Goal: Information Seeking & Learning: Check status

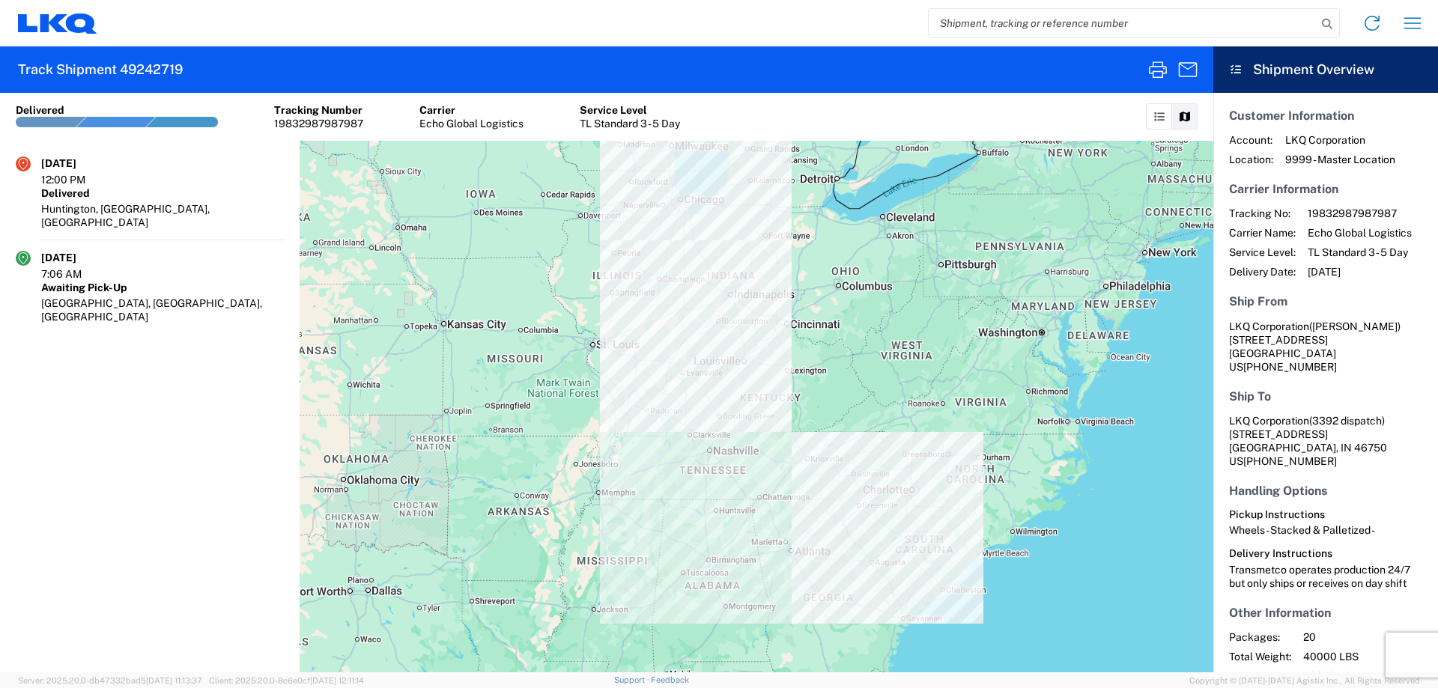
click at [1019, 23] on input "search" at bounding box center [1122, 23] width 388 height 28
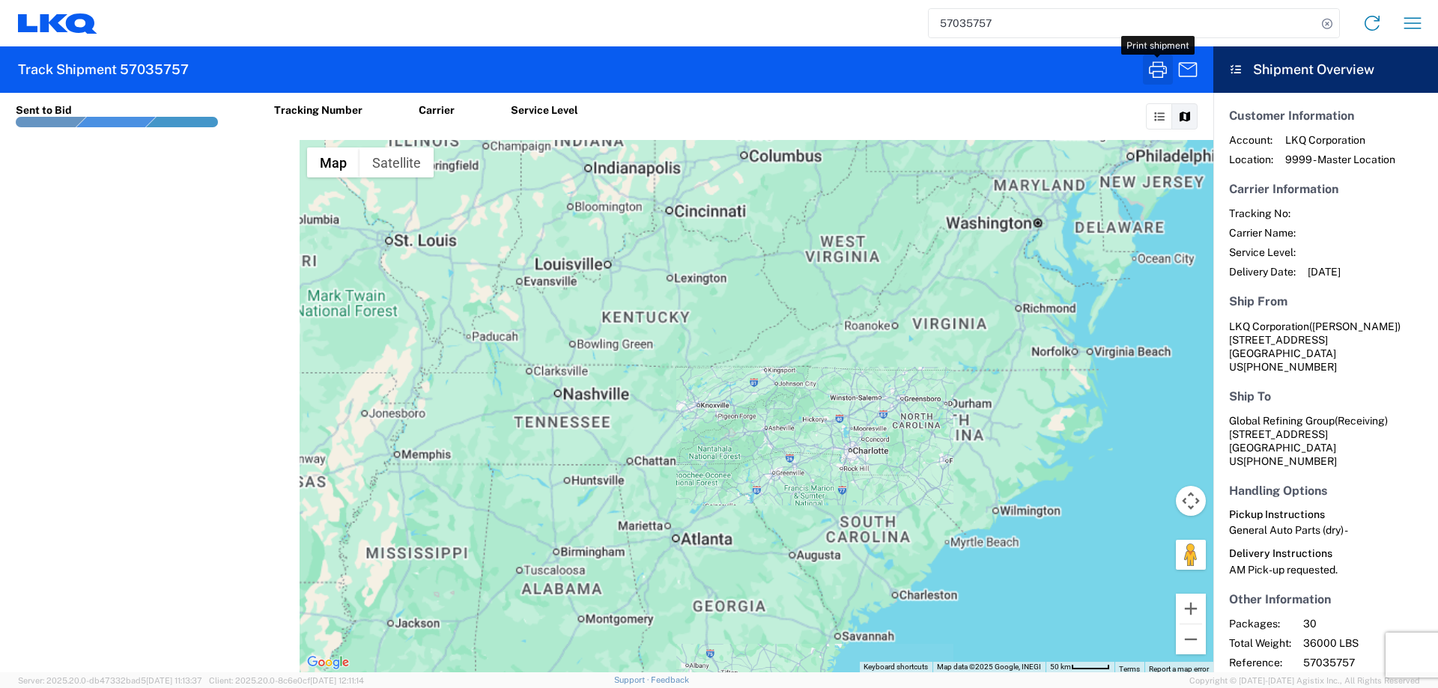
click at [1161, 69] on icon "button" at bounding box center [1158, 70] width 24 height 24
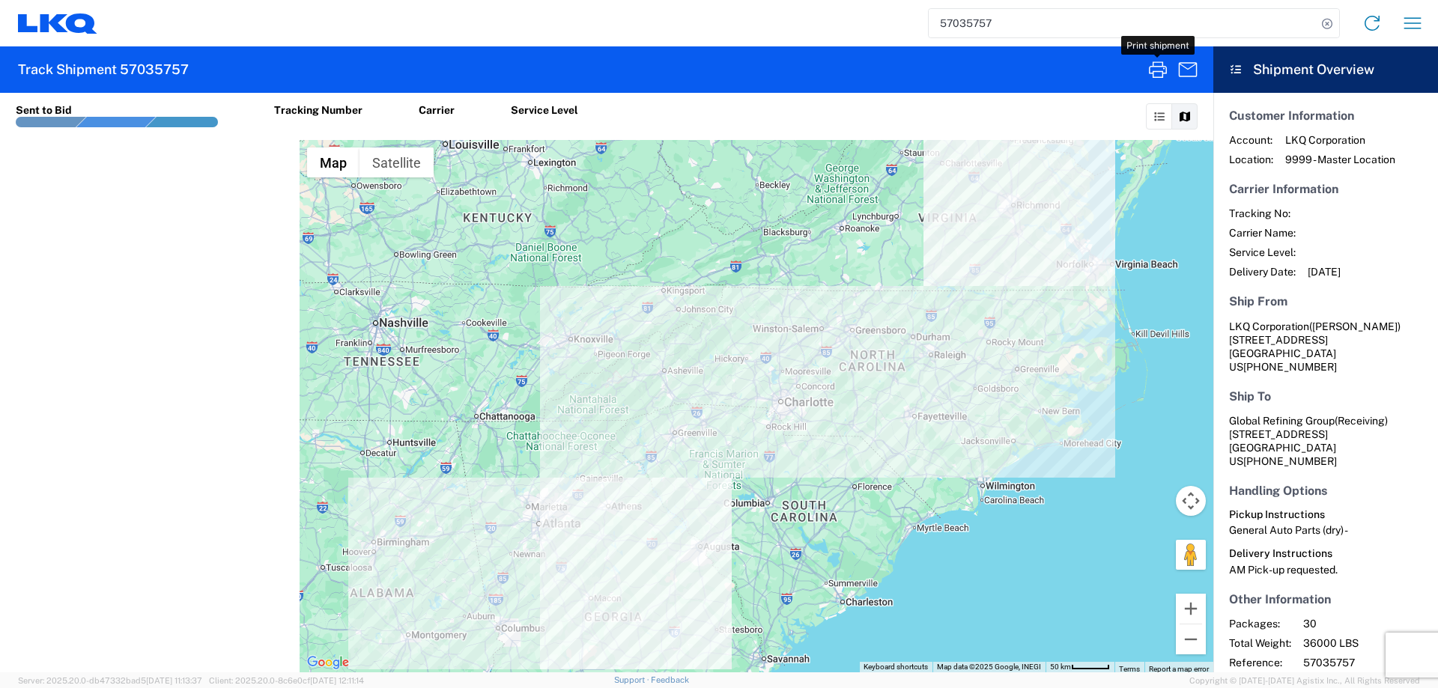
click at [1002, 24] on input "57035757" at bounding box center [1122, 23] width 388 height 28
type input "5"
type input "57035769"
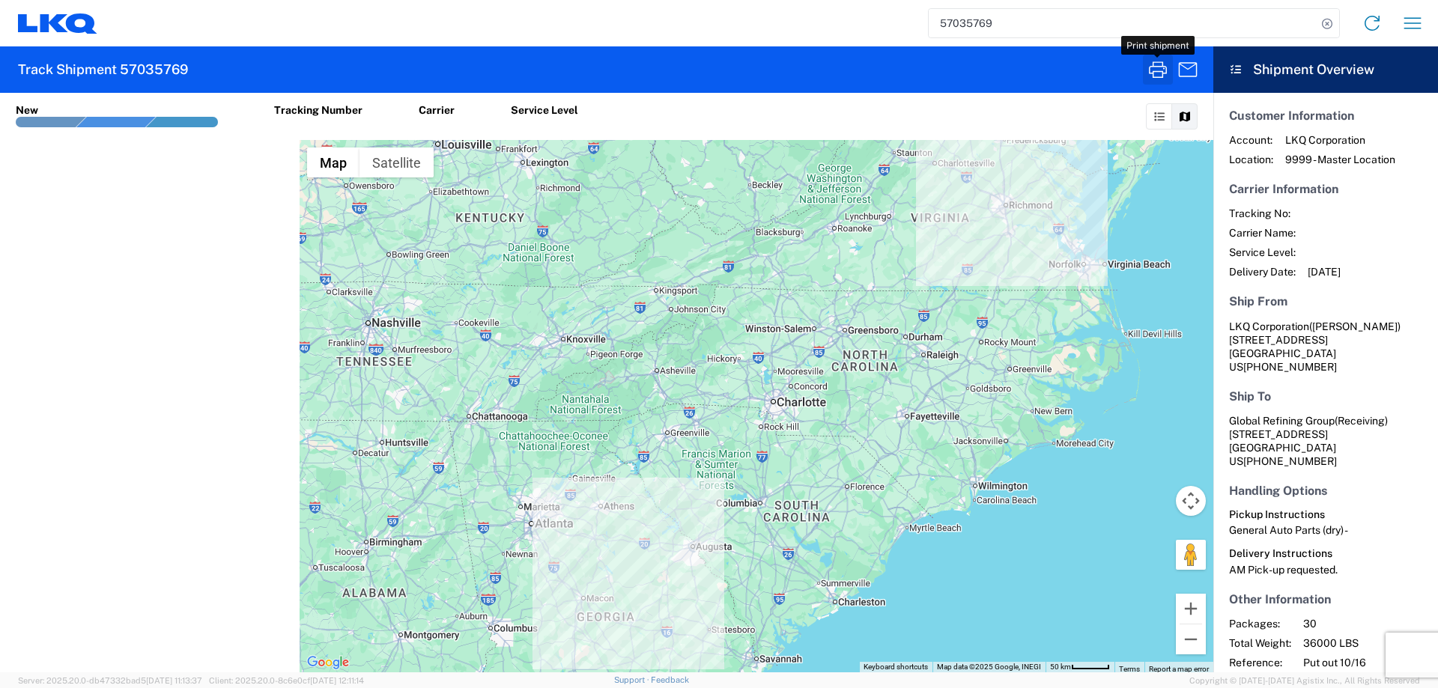
click at [1157, 79] on icon "button" at bounding box center [1158, 70] width 24 height 24
